Goal: Information Seeking & Learning: Check status

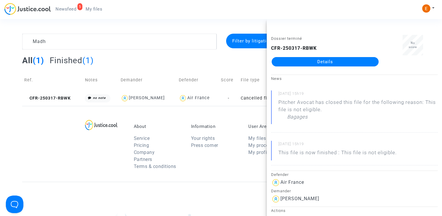
click at [69, 9] on span "Newsfeed" at bounding box center [66, 8] width 21 height 5
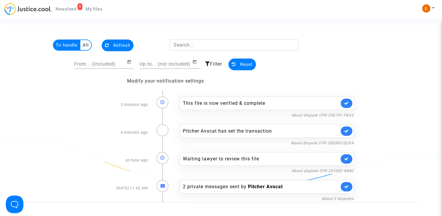
click at [345, 104] on icon at bounding box center [346, 103] width 5 height 4
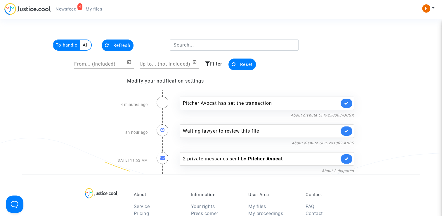
click at [348, 127] on link at bounding box center [347, 130] width 12 height 9
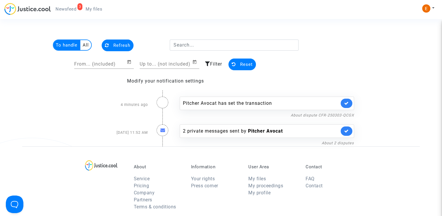
click at [91, 7] on span "My files" at bounding box center [94, 8] width 17 height 5
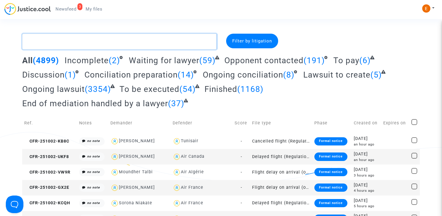
paste textarea "Sene"
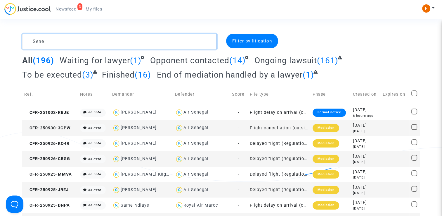
click at [32, 41] on textarea at bounding box center [119, 42] width 195 height 16
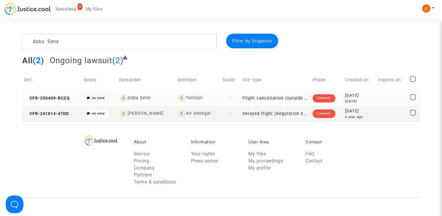
click at [323, 99] on div "Lawsuit" at bounding box center [324, 98] width 23 height 8
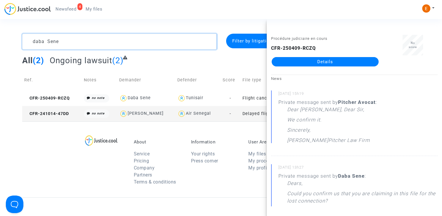
click at [77, 38] on textarea at bounding box center [119, 42] width 195 height 16
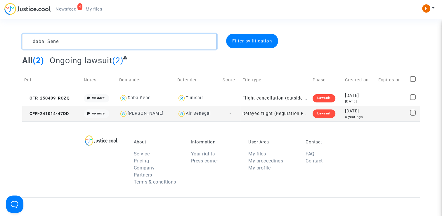
click at [77, 38] on textarea at bounding box center [119, 42] width 195 height 16
drag, startPoint x: 77, startPoint y: 38, endPoint x: 48, endPoint y: 38, distance: 28.9
click at [48, 38] on textarea at bounding box center [119, 42] width 195 height 16
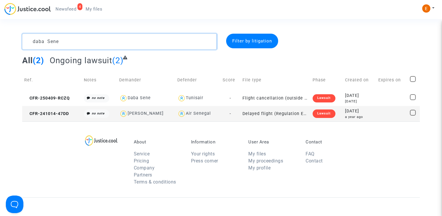
paste textarea "[PERSON_NAME]"
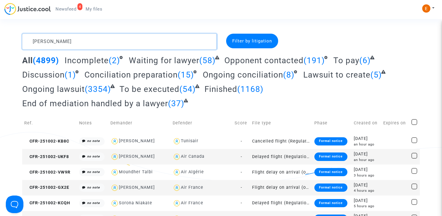
click at [104, 45] on textarea at bounding box center [119, 42] width 195 height 16
paste textarea "Dupon"
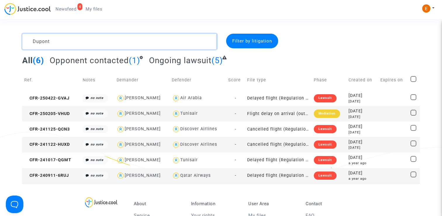
drag, startPoint x: 89, startPoint y: 42, endPoint x: 0, endPoint y: 47, distance: 89.0
click at [0, 46] on div "Dupont Filter by litigation All (6) Opponent contacted (1) Ongoing lawsuit (5) …" at bounding box center [221, 108] width 442 height 149
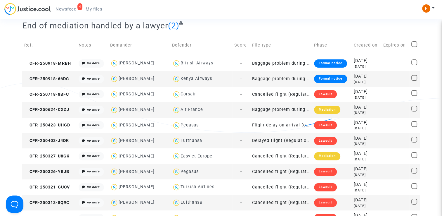
scroll to position [58, 0]
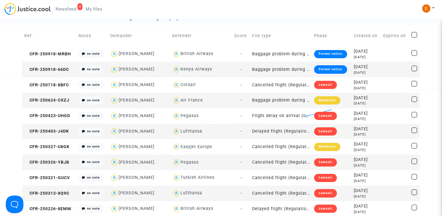
type textarea "lea"
click at [326, 131] on div "Lawsuit" at bounding box center [325, 131] width 23 height 8
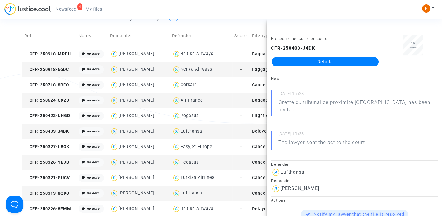
click at [329, 63] on link "Details" at bounding box center [325, 61] width 107 height 9
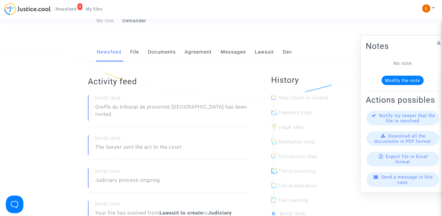
scroll to position [29, 0]
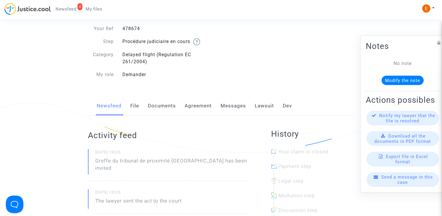
click at [136, 107] on link "File" at bounding box center [134, 105] width 9 height 19
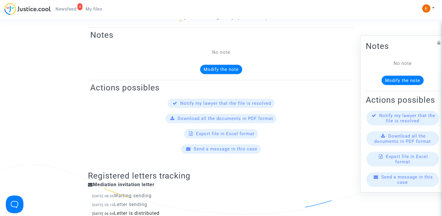
scroll to position [205, 0]
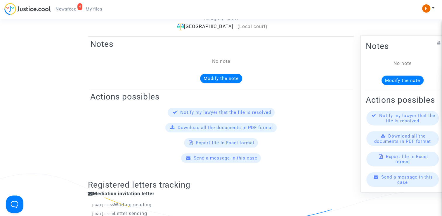
click at [96, 6] on link "My files" at bounding box center [94, 9] width 26 height 9
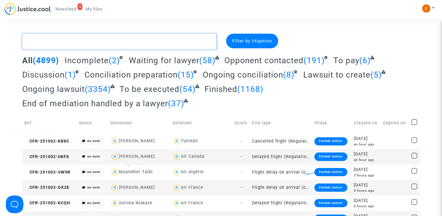
paste textarea "[PERSON_NAME]"
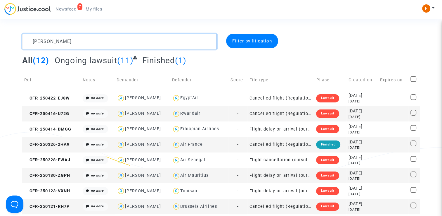
click at [75, 44] on textarea at bounding box center [119, 42] width 195 height 16
paste textarea "[PERSON_NAME]"
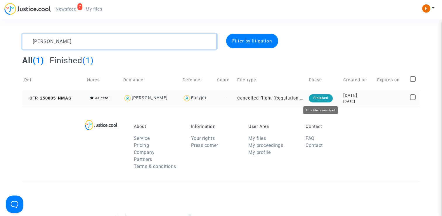
type textarea "[PERSON_NAME]"
click at [320, 98] on div "Finished" at bounding box center [321, 98] width 24 height 8
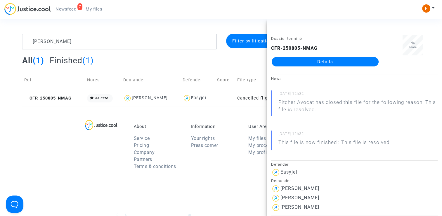
click at [313, 61] on link "Details" at bounding box center [325, 61] width 107 height 9
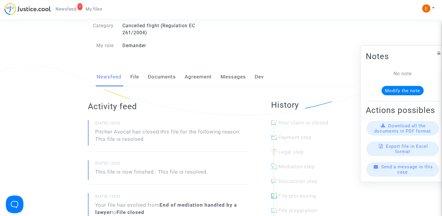
scroll to position [58, 0]
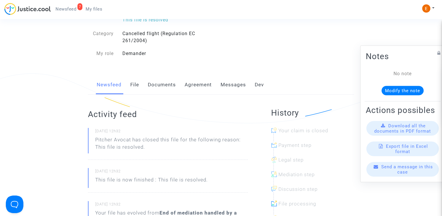
click at [234, 85] on link "Messages" at bounding box center [233, 84] width 25 height 19
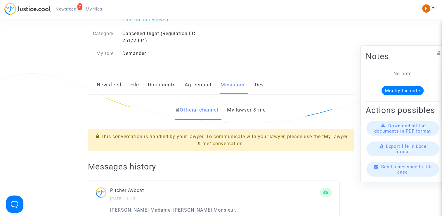
click at [239, 113] on link "My lawyer & me" at bounding box center [246, 109] width 39 height 19
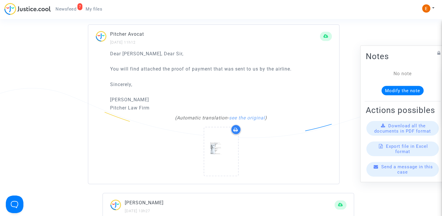
scroll to position [526, 0]
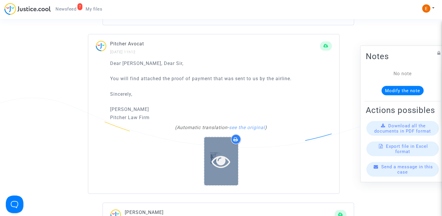
click at [221, 156] on icon at bounding box center [221, 161] width 19 height 19
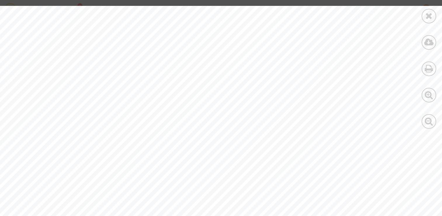
scroll to position [58, 0]
drag, startPoint x: 430, startPoint y: 17, endPoint x: 212, endPoint y: 142, distance: 251.5
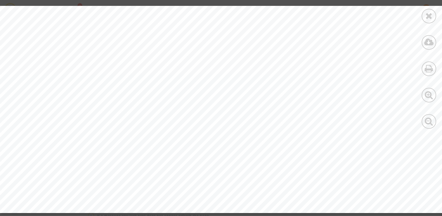
scroll to position [234, 0]
click at [427, 18] on icon at bounding box center [429, 15] width 7 height 9
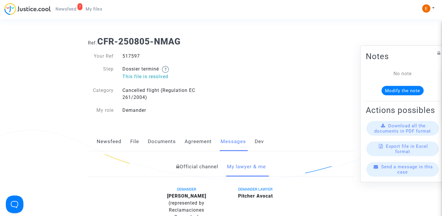
scroll to position [0, 0]
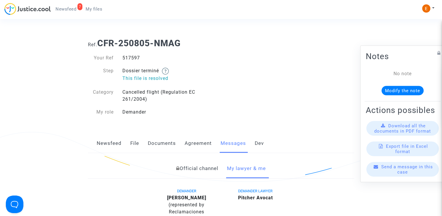
click at [131, 55] on div "517597" at bounding box center [169, 57] width 103 height 7
copy div "517597"
